Goal: Task Accomplishment & Management: Manage account settings

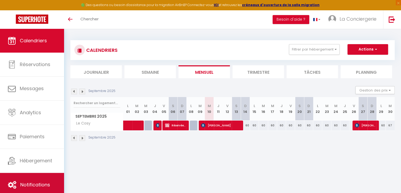
click at [22, 176] on link "Notifications" at bounding box center [32, 184] width 64 height 24
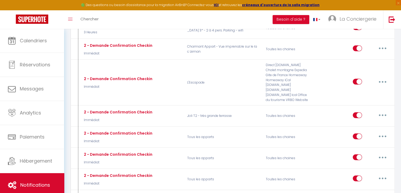
scroll to position [1402, 0]
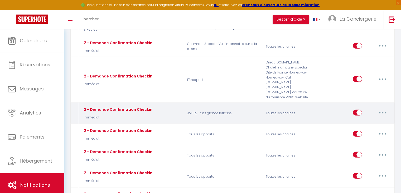
click at [380, 108] on button "button" at bounding box center [382, 112] width 15 height 8
click at [363, 120] on link "Editer" at bounding box center [368, 124] width 39 height 9
type input "2 - Demande Confirmation Checkin"
select select "Immédiat"
select select "if_booking_is_paid"
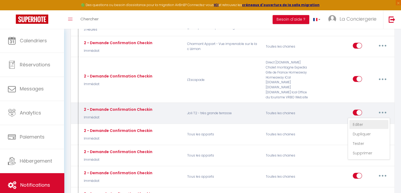
checkbox input "true"
checkbox input "false"
radio input "true"
type input "Procédure pour le checkin - [RENTAL:NAME]"
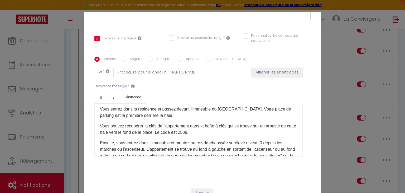
scroll to position [41, 0]
click at [198, 126] on p "Vous pouvez récupérer la clés de l'appartement dans la boîte à clés qui se trou…" at bounding box center [198, 129] width 197 height 13
click at [206, 157] on div "Français Anglais Portugais Espagnol Italien Sujet * Procédure pour le checkin -…" at bounding box center [202, 110] width 216 height 122
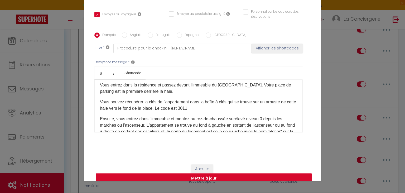
click at [200, 173] on button "Mettre à jour" at bounding box center [204, 178] width 216 height 10
checkbox input "true"
checkbox input "false"
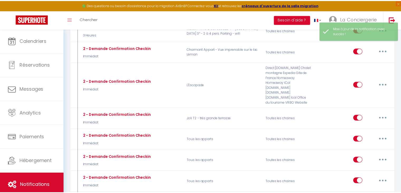
scroll to position [1402, 0]
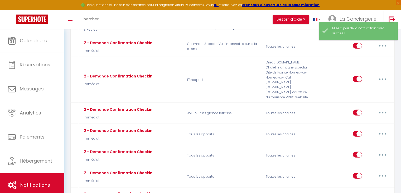
select select
checkbox input "false"
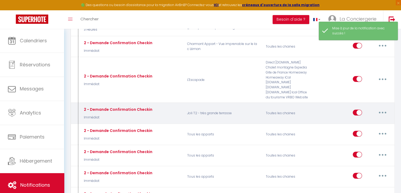
click at [384, 108] on button "button" at bounding box center [382, 112] width 15 height 8
click at [364, 120] on link "Editer" at bounding box center [368, 124] width 39 height 9
type input "2 - Demande Confirmation Checkin"
select select "Immédiat"
select select "if_booking_is_paid"
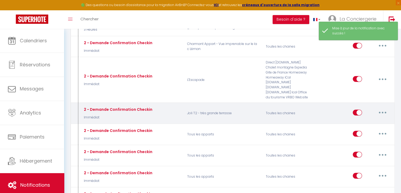
checkbox input "true"
checkbox input "false"
radio input "true"
type input "Procédure pour le checkin - [RENTAL:NAME]"
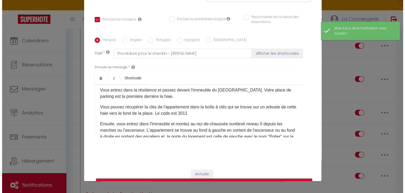
scroll to position [1392, 0]
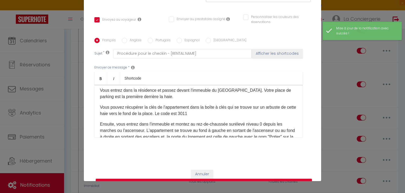
click at [127, 38] on label "Anglais" at bounding box center [134, 41] width 15 height 6
click at [127, 38] on input "Anglais" at bounding box center [124, 40] width 5 height 5
radio input "true"
checkbox input "true"
checkbox input "false"
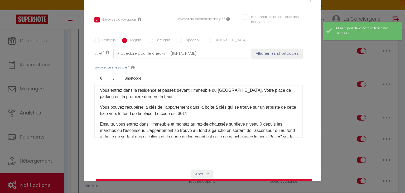
checkbox input "false"
type input "Checkin procedure - [RENTAL:NAME]"
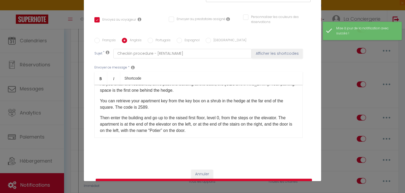
click at [163, 103] on p "You can retrieve your apartment key from the key box on a shrub in the hedge at…" at bounding box center [198, 104] width 197 height 13
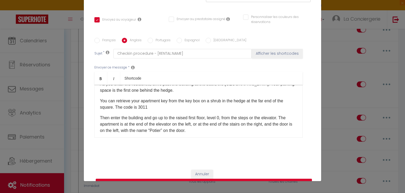
click at [188, 178] on button "Mettre à jour" at bounding box center [204, 183] width 216 height 10
checkbox input "true"
checkbox input "false"
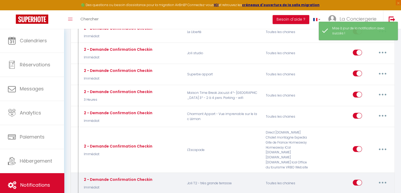
scroll to position [1331, 0]
